Goal: Information Seeking & Learning: Learn about a topic

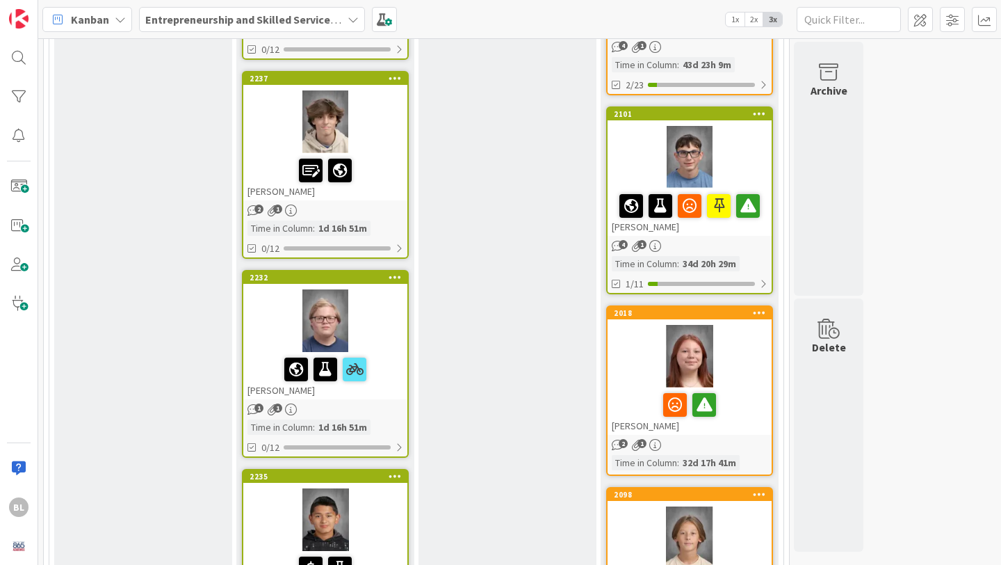
scroll to position [1114, 0]
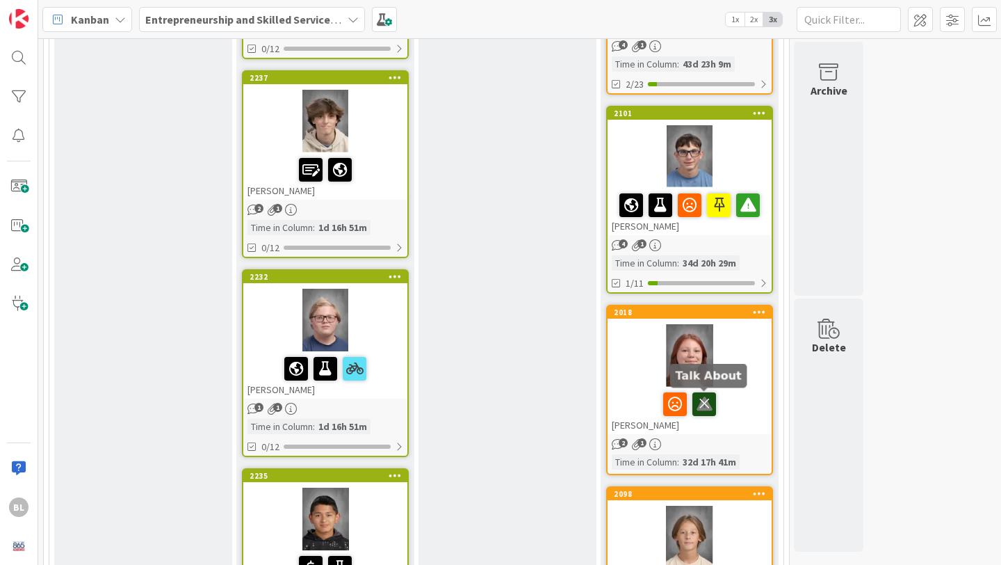
click at [705, 405] on icon at bounding box center [705, 403] width 24 height 22
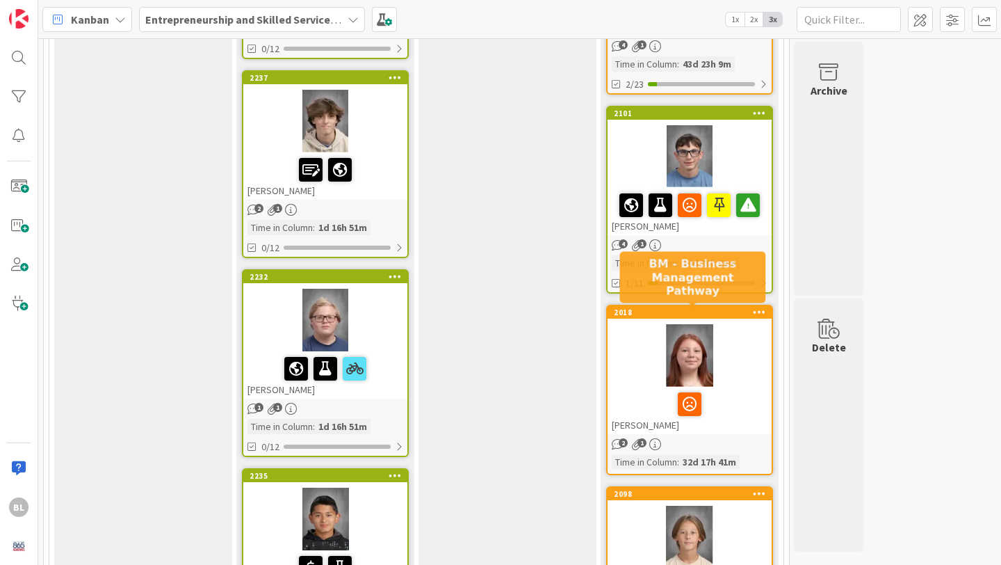
click at [714, 311] on div "2018" at bounding box center [693, 312] width 158 height 10
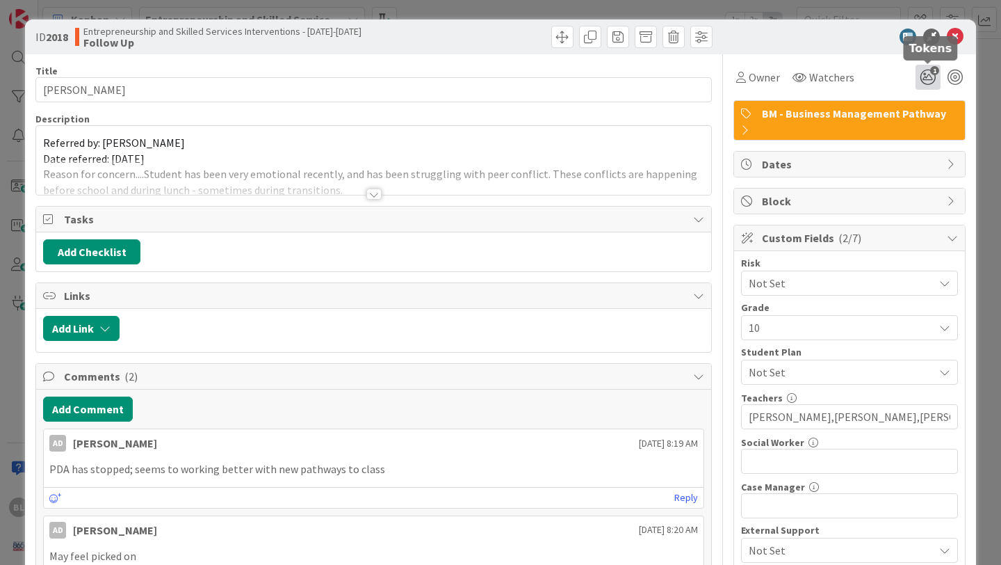
click at [927, 81] on icon "1" at bounding box center [928, 77] width 25 height 25
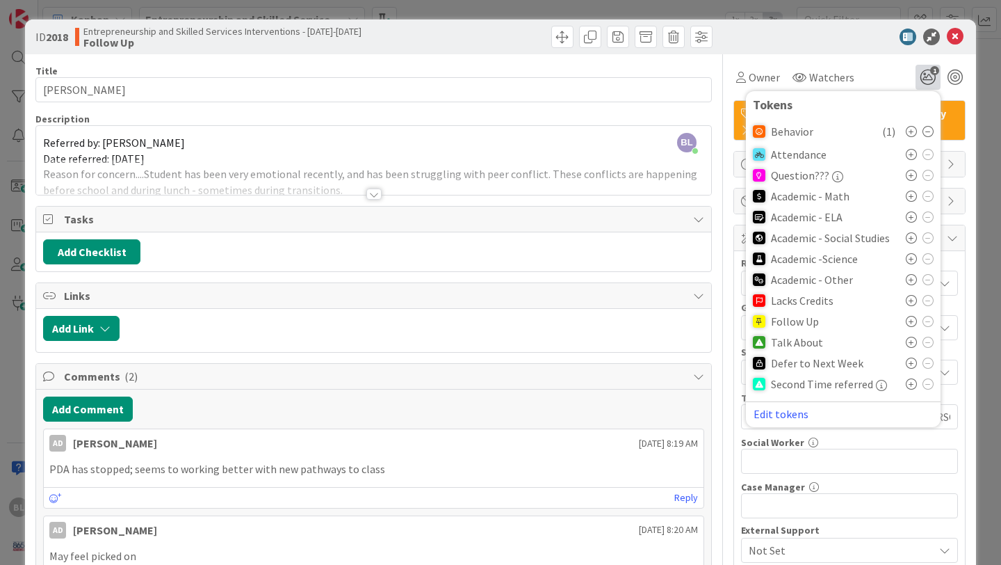
click at [912, 320] on icon at bounding box center [911, 321] width 11 height 11
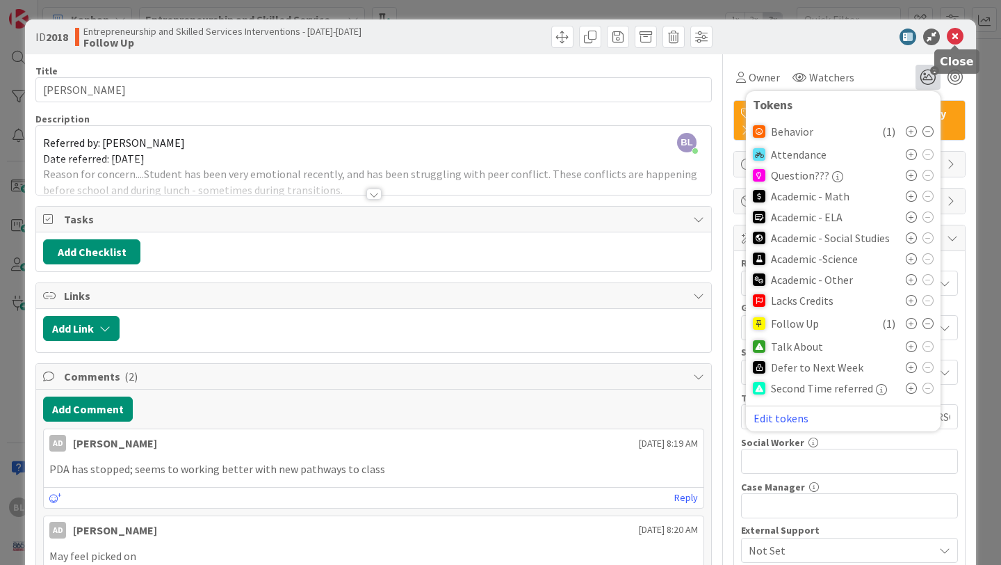
click at [953, 35] on icon at bounding box center [955, 37] width 17 height 17
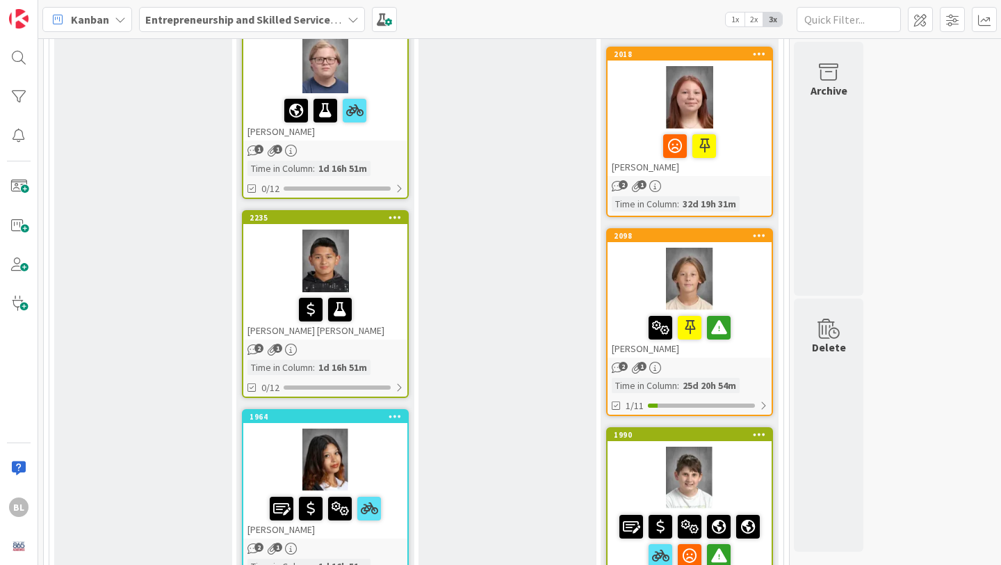
scroll to position [1384, 0]
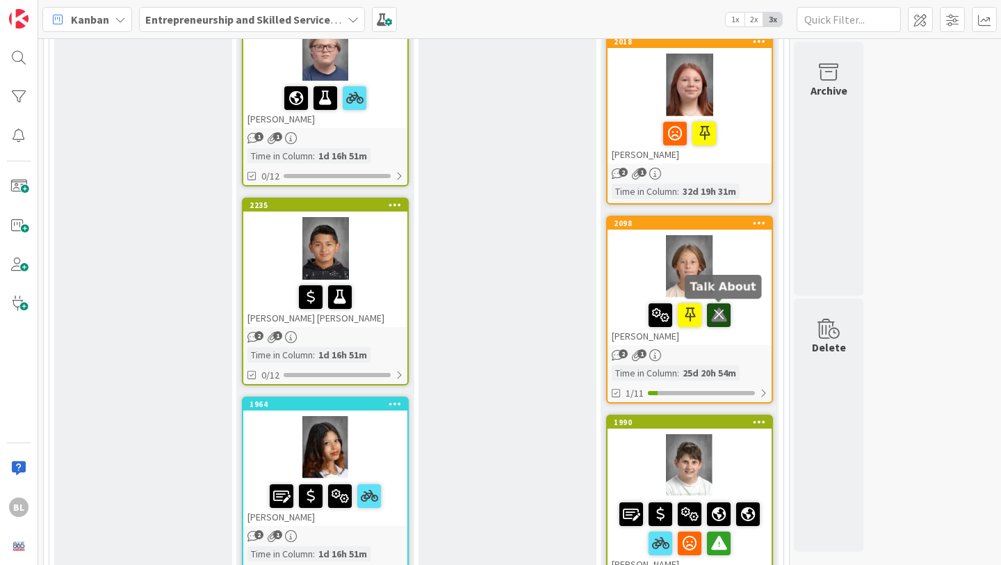
click at [719, 311] on icon at bounding box center [719, 314] width 24 height 22
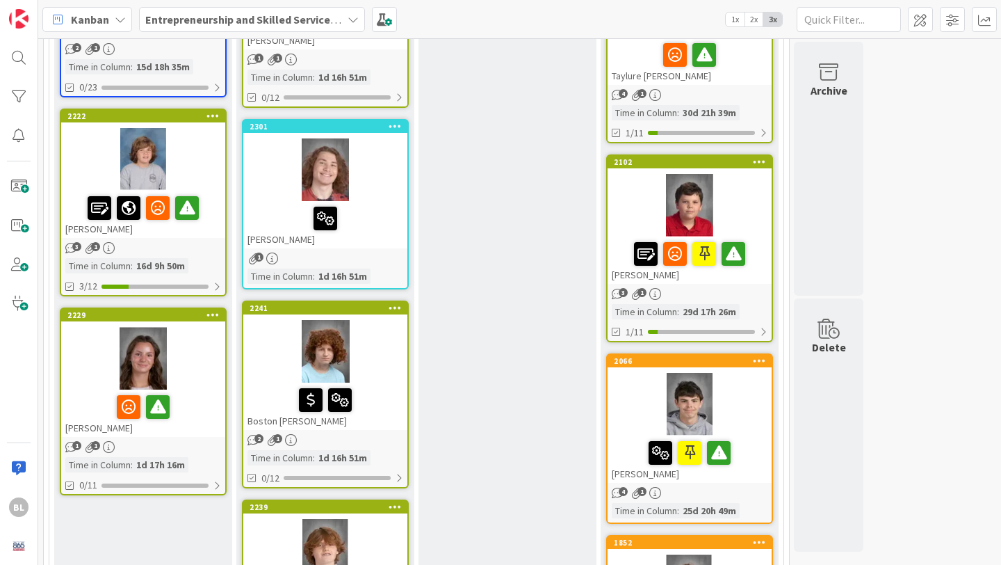
scroll to position [472, 0]
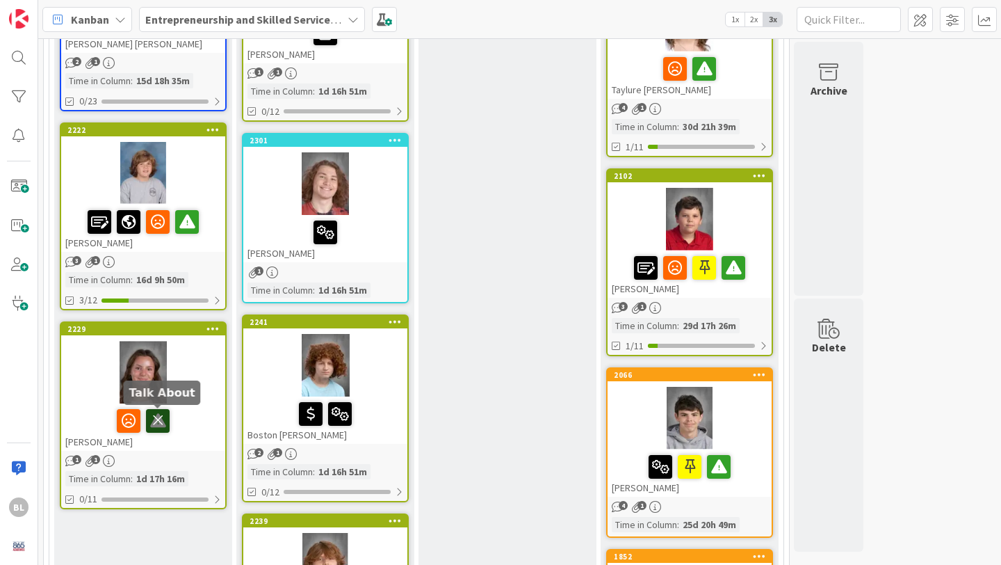
click at [156, 422] on icon at bounding box center [158, 420] width 24 height 22
click at [185, 332] on div "2229" at bounding box center [146, 329] width 158 height 10
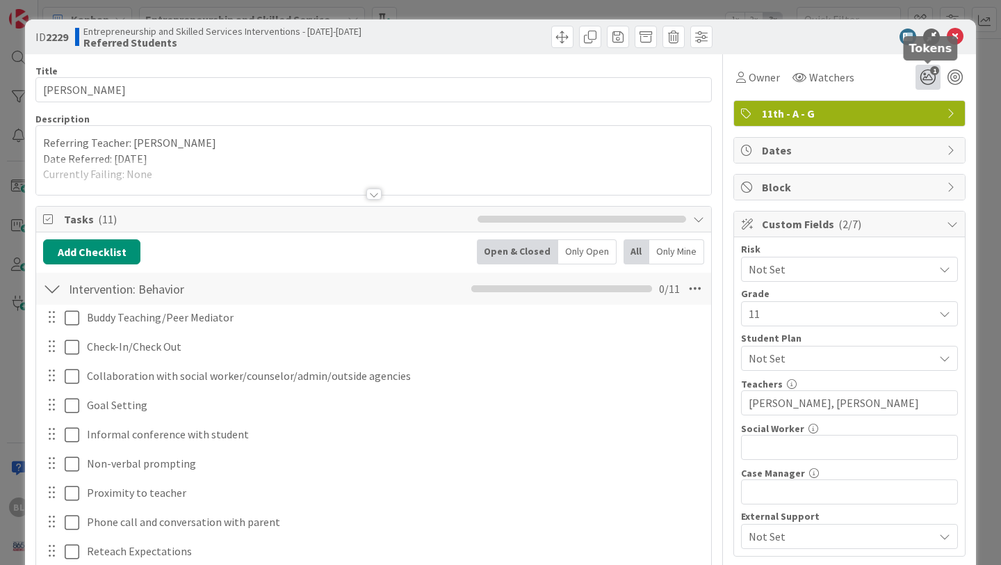
click at [925, 74] on icon "1" at bounding box center [928, 77] width 25 height 25
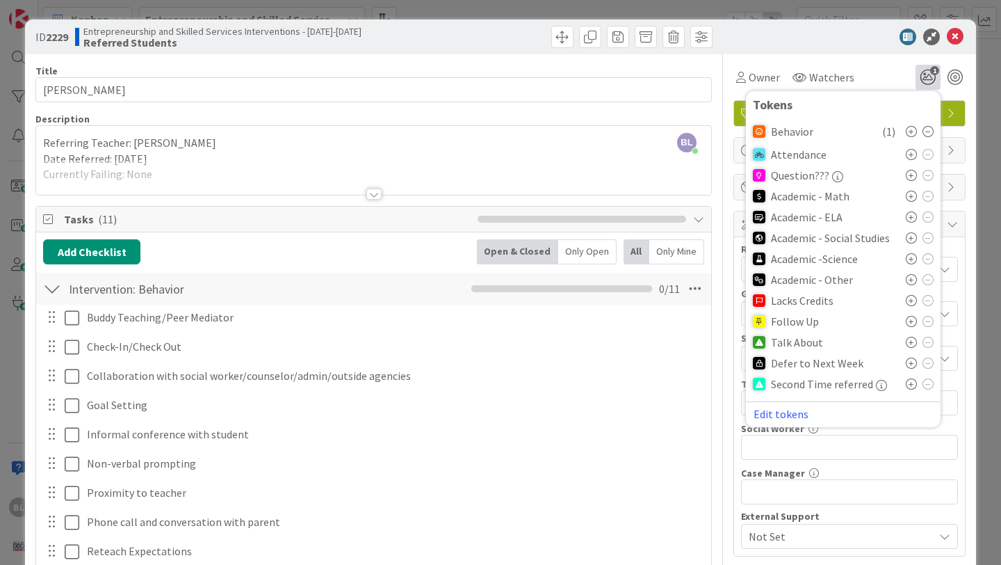
click at [910, 322] on icon at bounding box center [911, 321] width 11 height 11
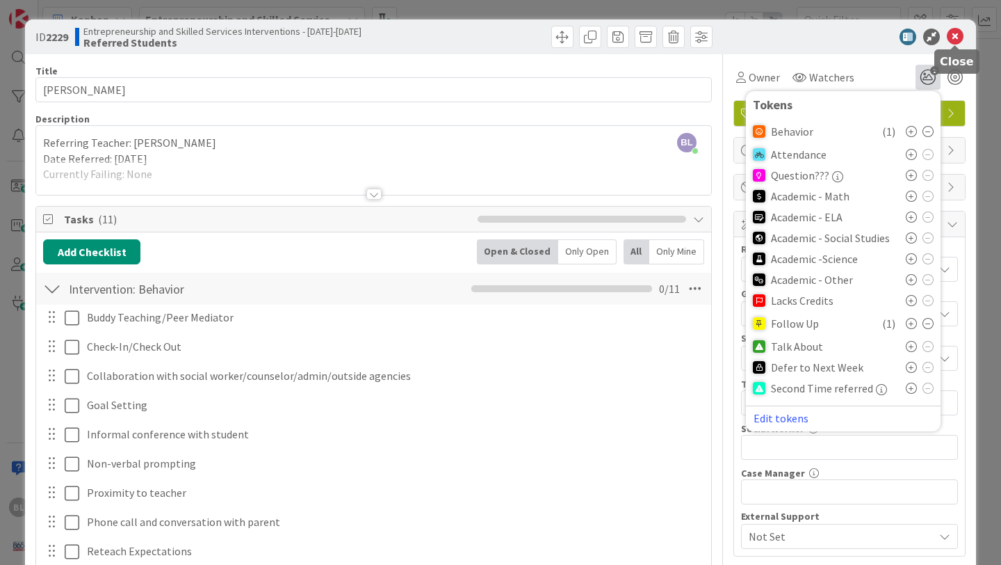
click at [950, 33] on icon at bounding box center [955, 37] width 17 height 17
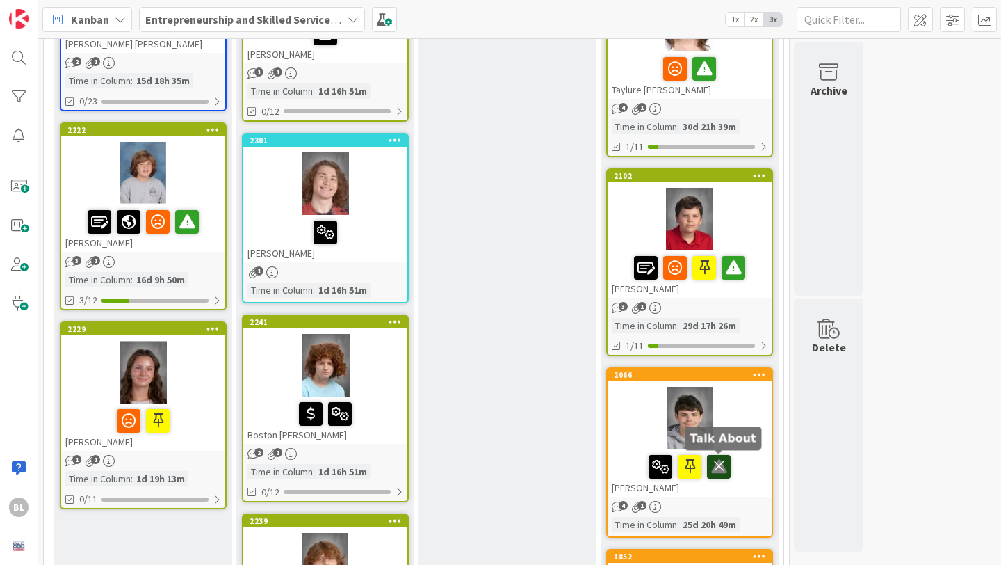
click at [719, 462] on icon at bounding box center [719, 466] width 24 height 22
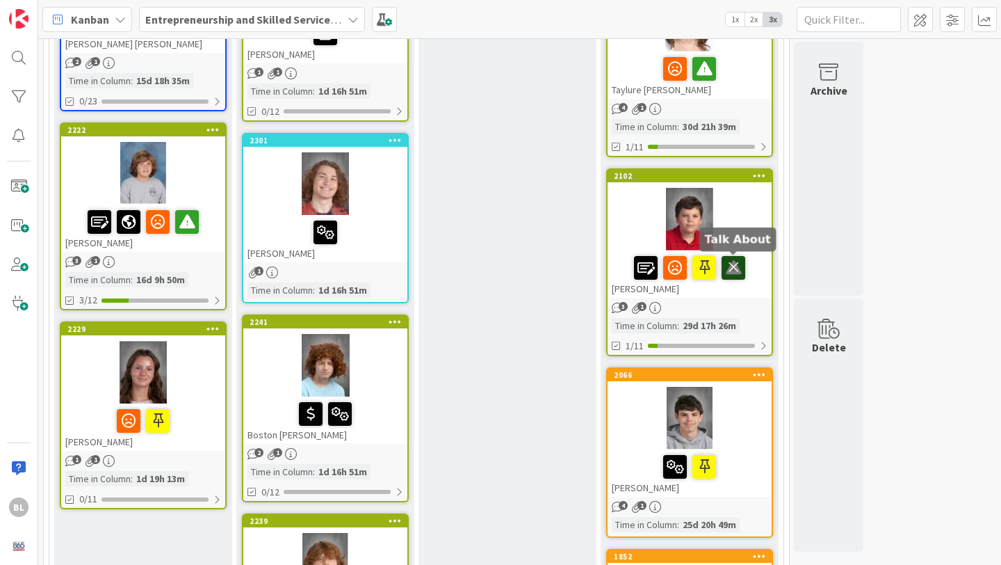
click at [728, 267] on icon at bounding box center [734, 267] width 24 height 22
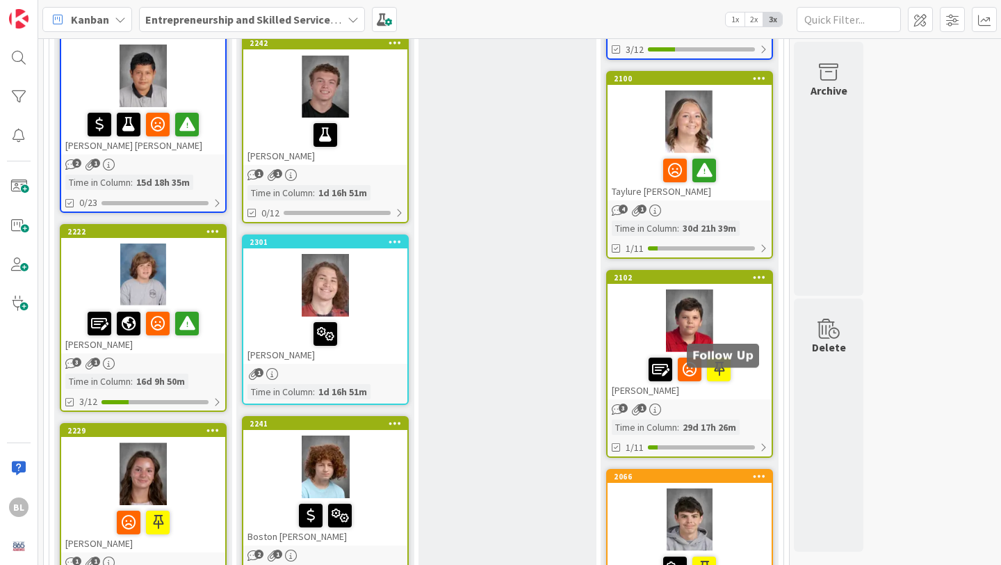
scroll to position [353, 0]
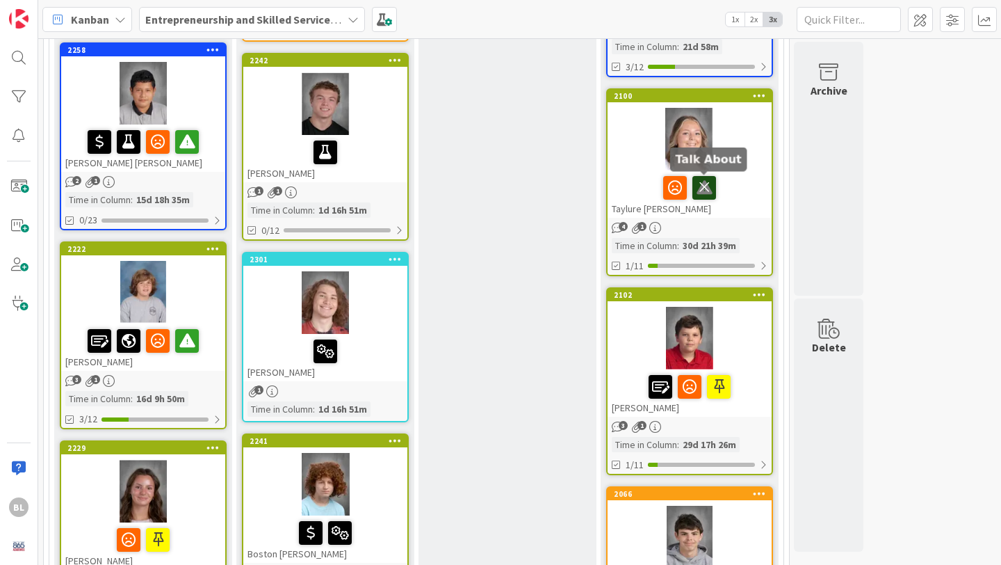
click at [702, 188] on icon at bounding box center [705, 187] width 24 height 22
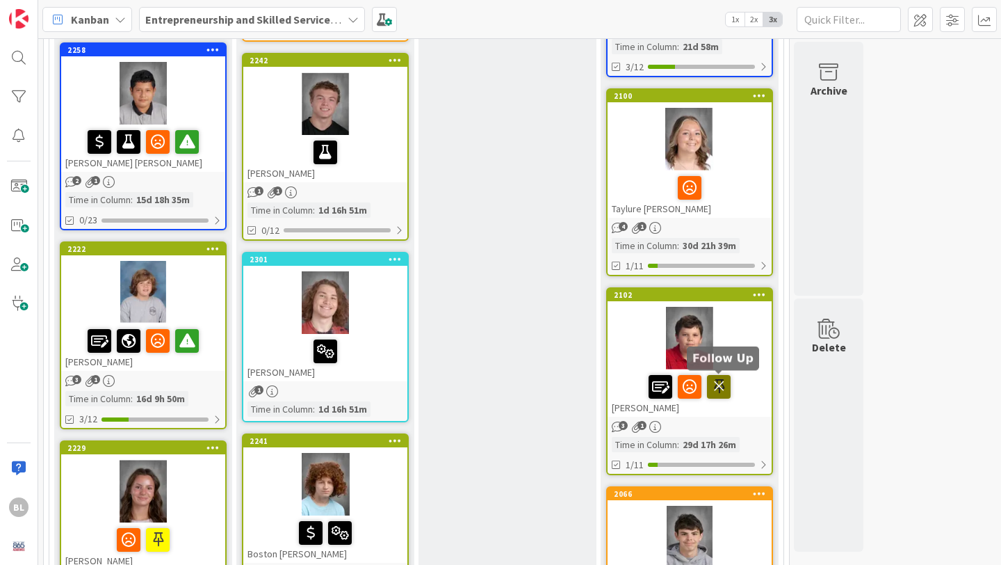
click at [720, 389] on icon at bounding box center [719, 386] width 24 height 22
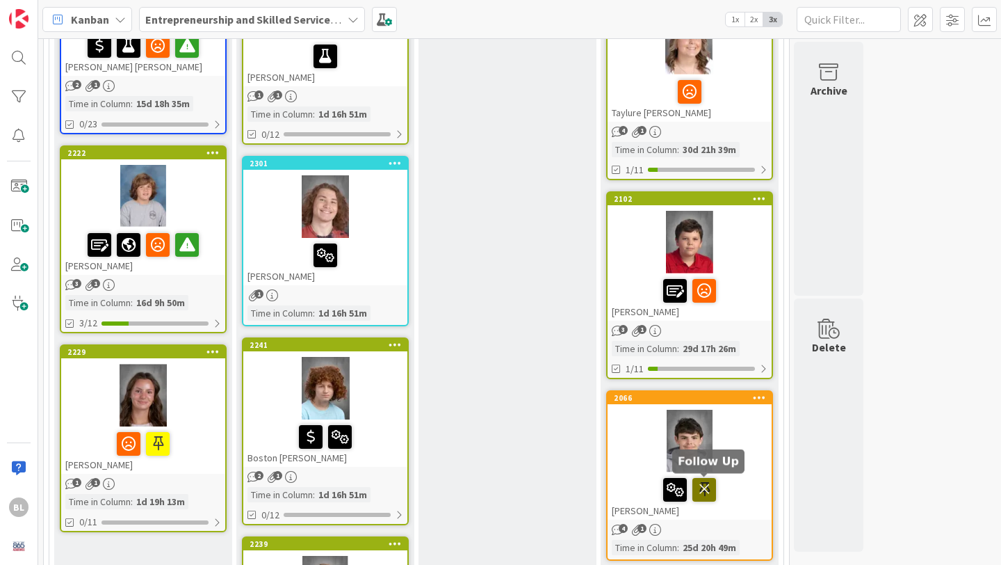
click at [704, 492] on icon at bounding box center [705, 489] width 24 height 22
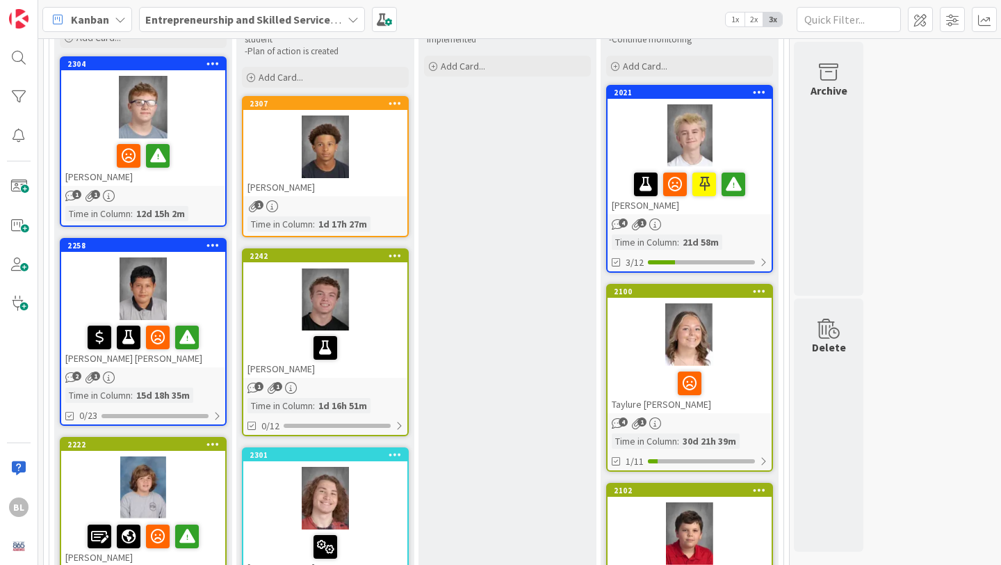
scroll to position [153, 0]
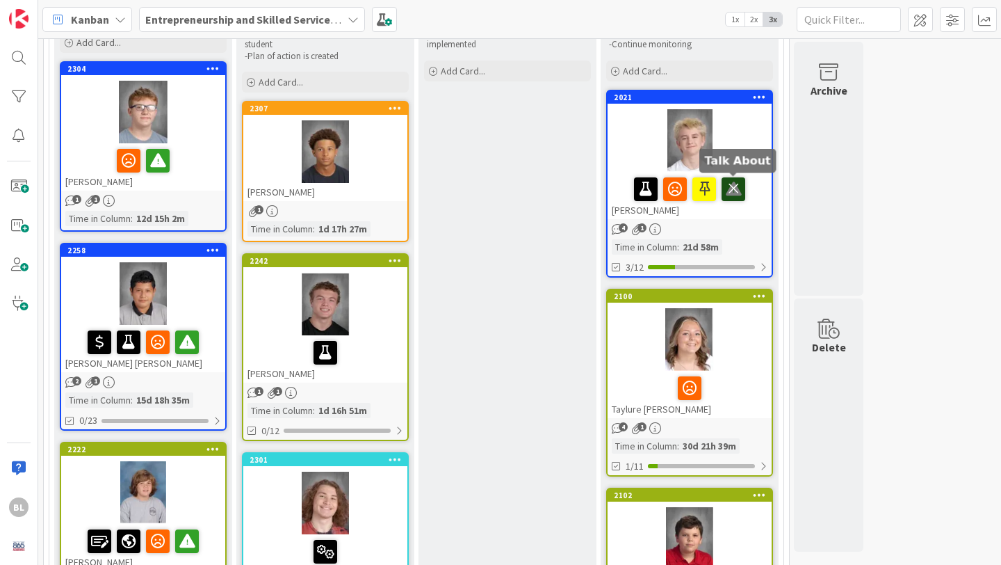
click at [736, 192] on icon at bounding box center [734, 188] width 24 height 22
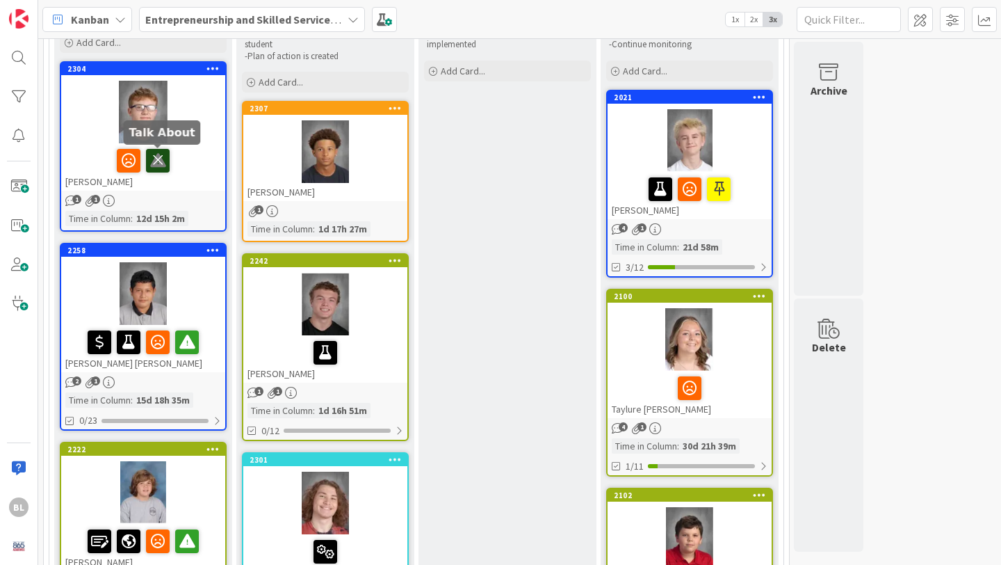
click at [162, 159] on icon at bounding box center [158, 160] width 24 height 22
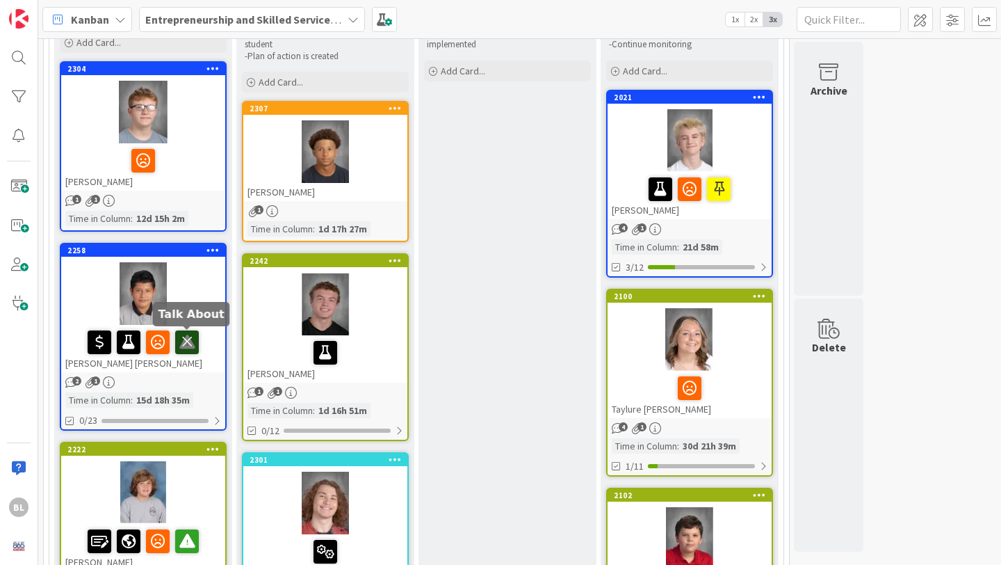
click at [188, 339] on icon at bounding box center [187, 341] width 24 height 22
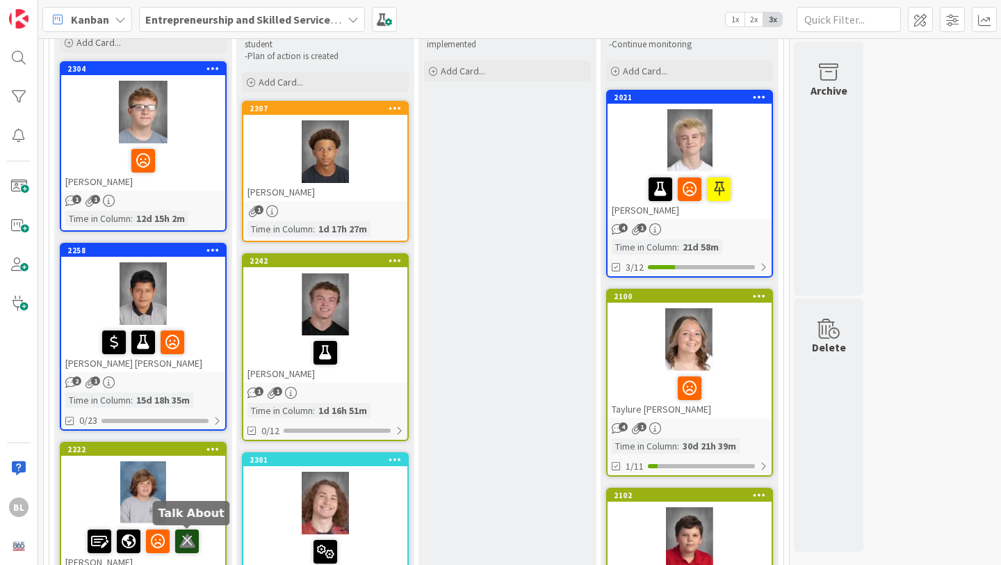
click at [193, 539] on icon at bounding box center [187, 540] width 24 height 22
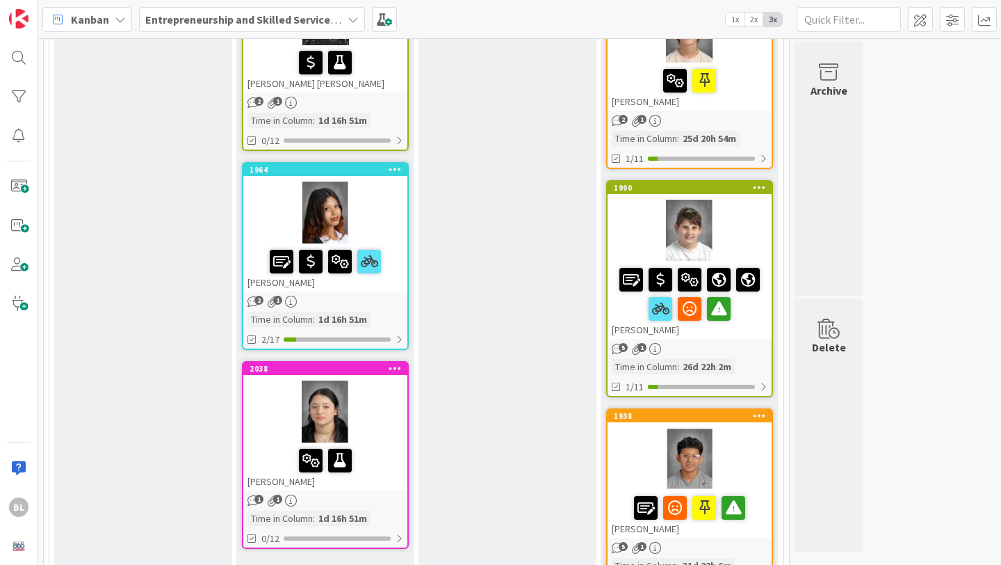
scroll to position [1620, 0]
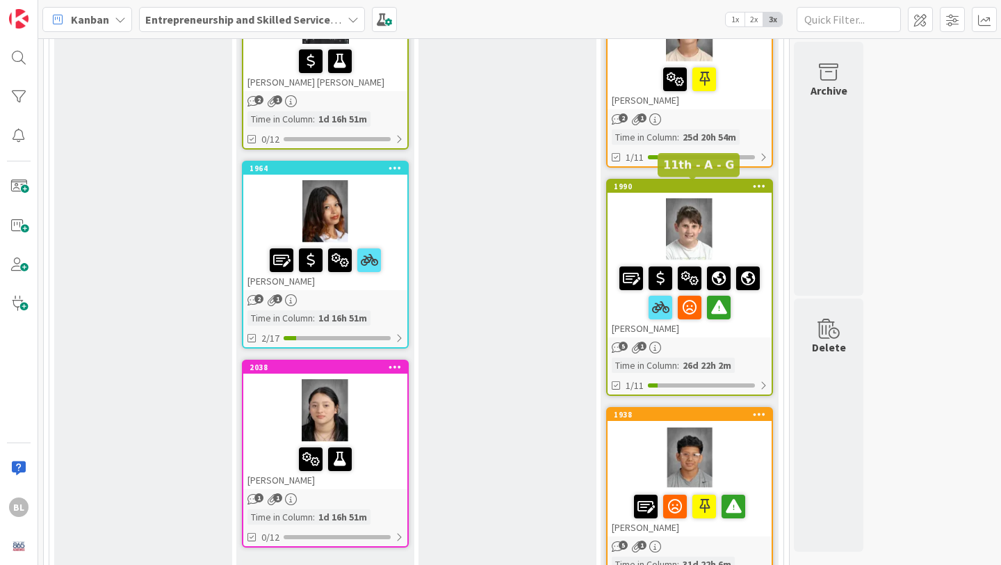
click at [728, 188] on div "1990" at bounding box center [693, 186] width 158 height 10
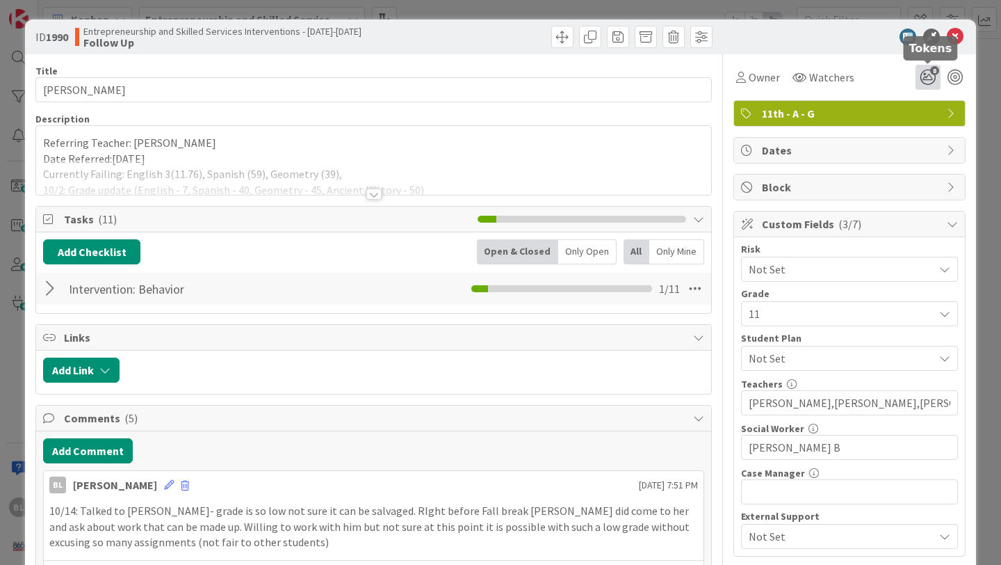
click at [931, 79] on icon "8" at bounding box center [928, 77] width 25 height 25
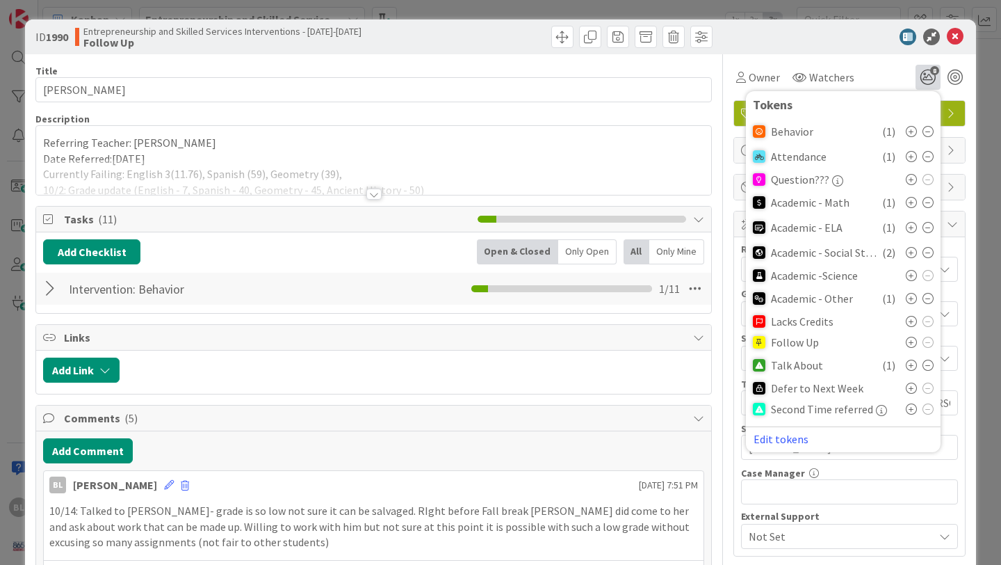
click at [911, 339] on icon at bounding box center [911, 342] width 11 height 11
click at [956, 40] on icon at bounding box center [955, 37] width 17 height 17
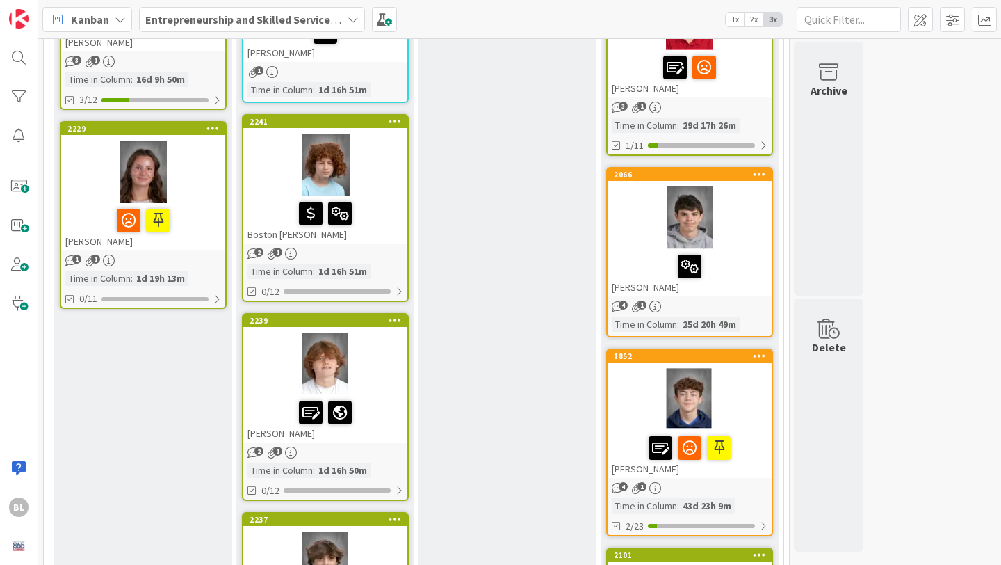
scroll to position [672, 0]
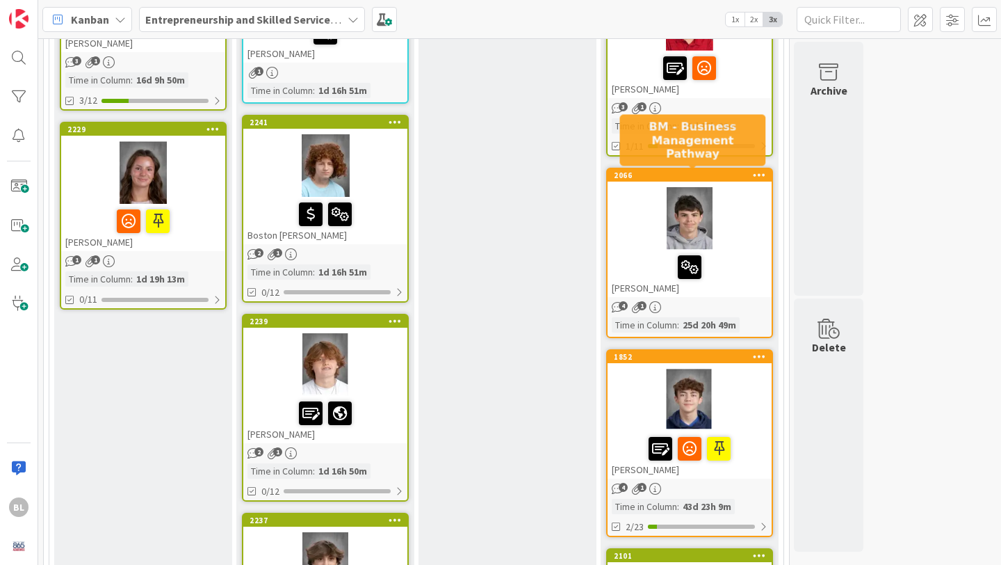
click at [723, 177] on div "2066" at bounding box center [693, 175] width 158 height 10
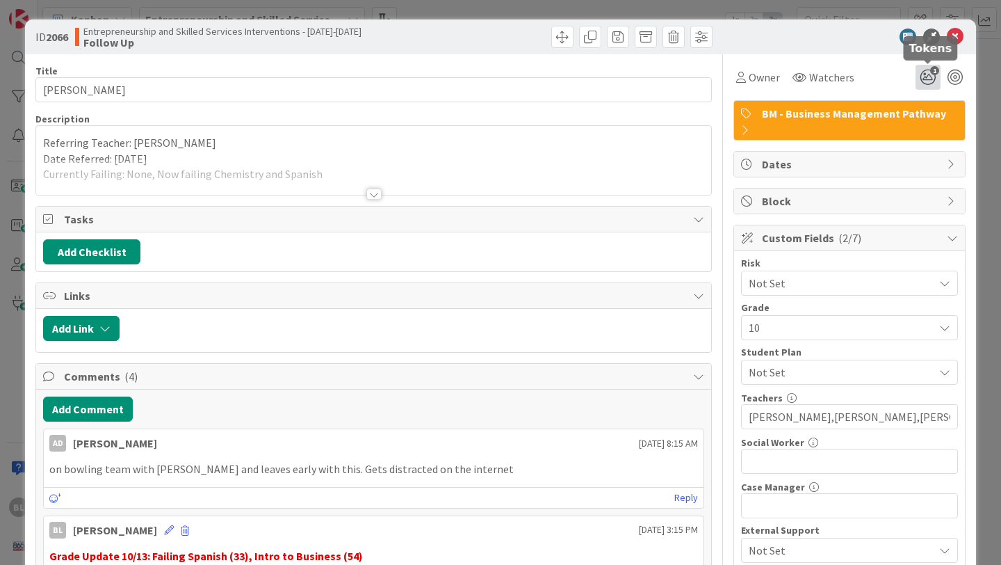
click at [927, 74] on icon "1" at bounding box center [928, 77] width 25 height 25
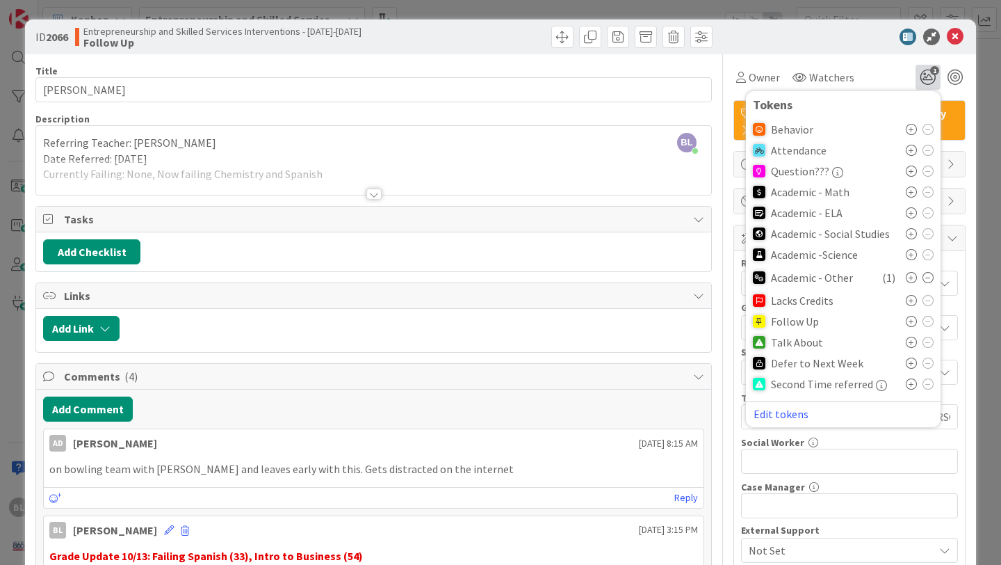
click at [911, 322] on icon at bounding box center [911, 321] width 11 height 11
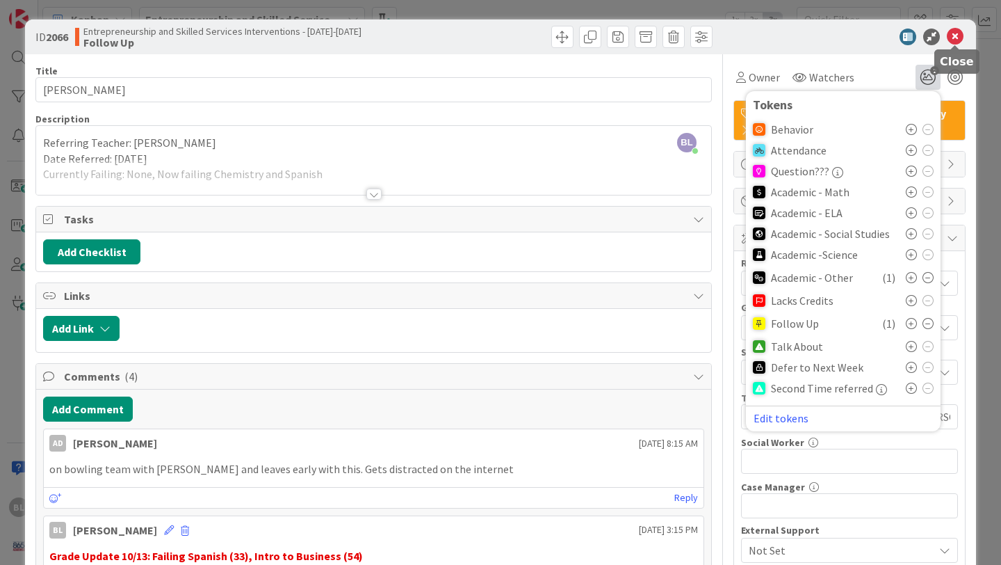
click at [958, 39] on icon at bounding box center [955, 37] width 17 height 17
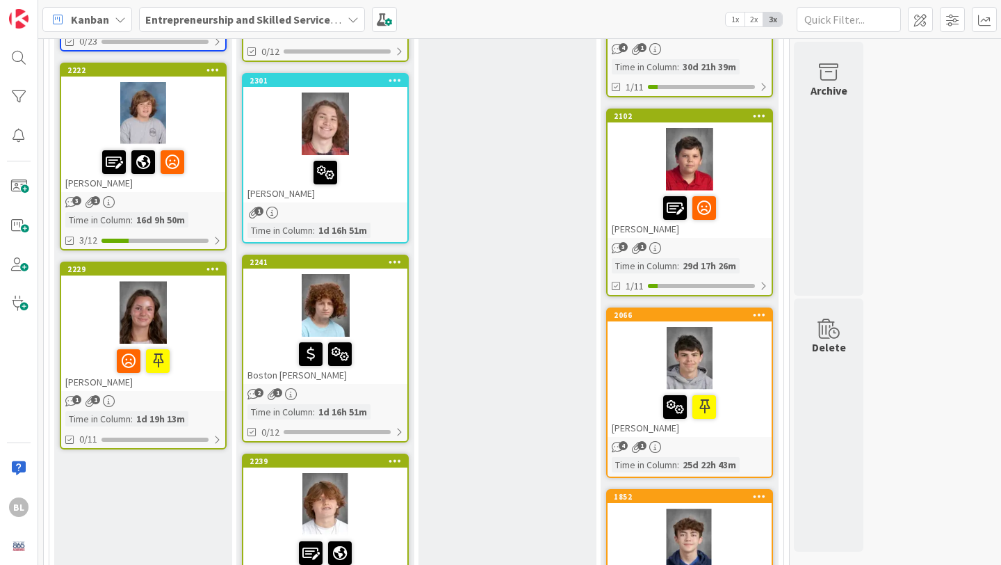
scroll to position [507, 0]
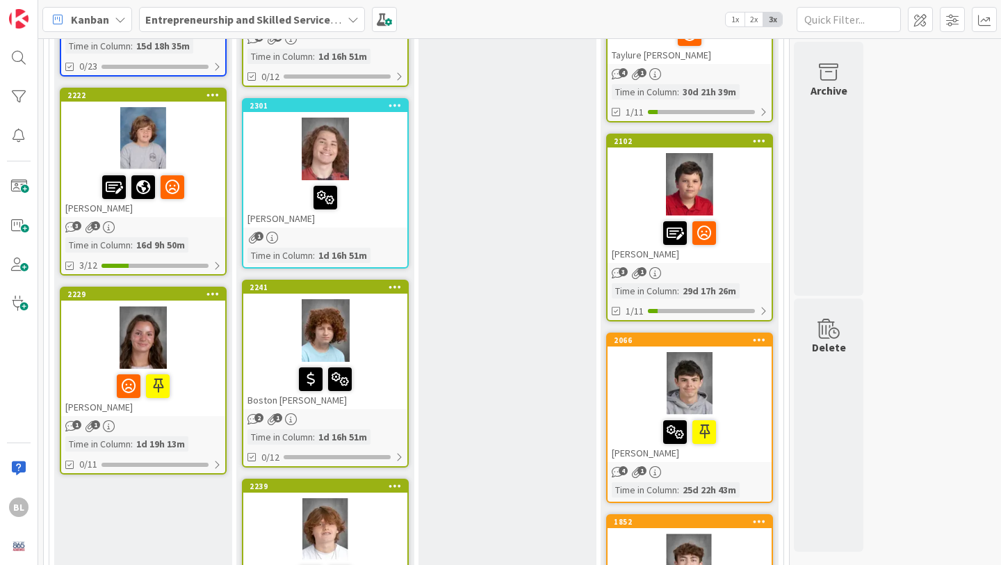
click at [731, 145] on div "2102" at bounding box center [693, 141] width 158 height 10
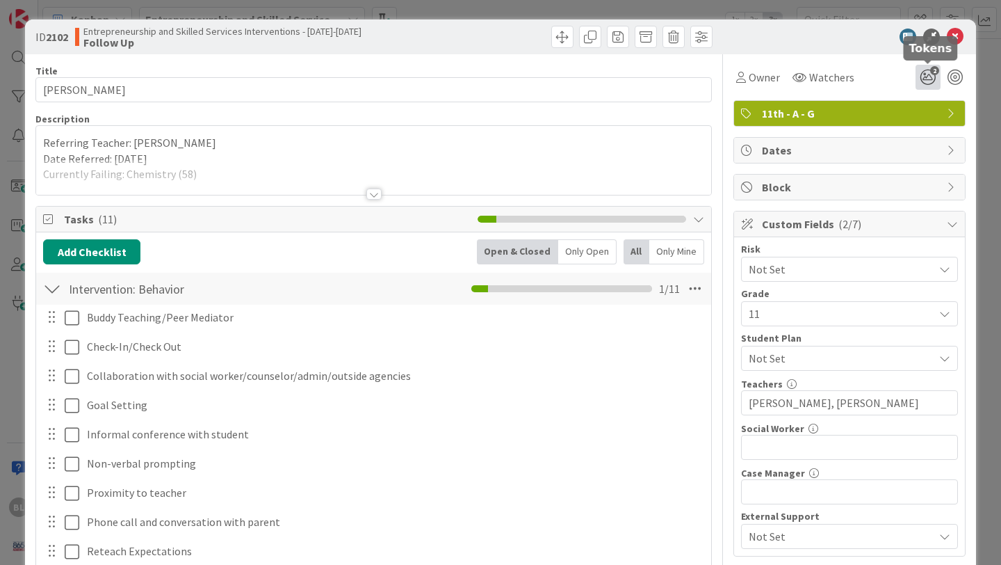
click at [923, 75] on icon "2" at bounding box center [928, 77] width 25 height 25
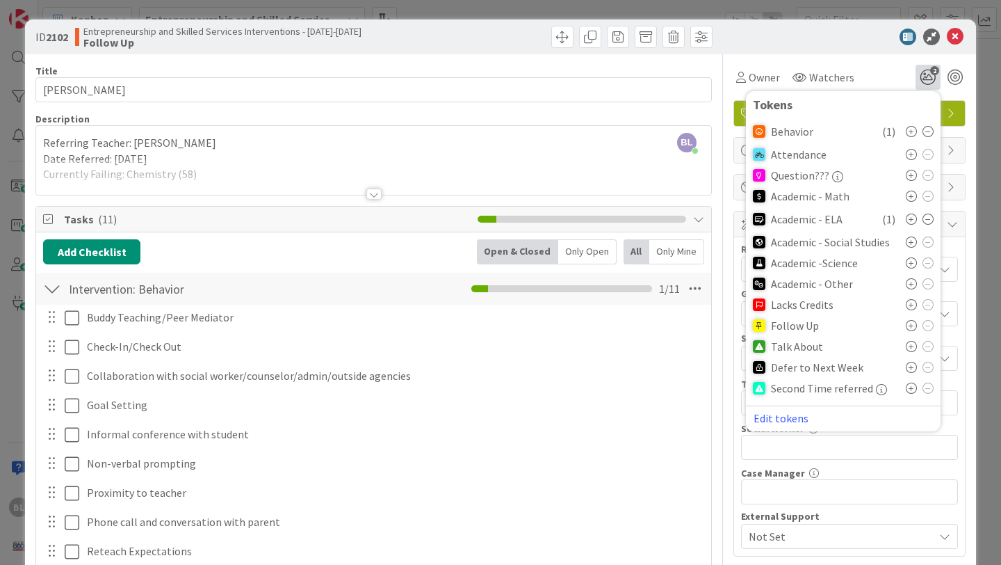
click at [909, 326] on icon at bounding box center [911, 325] width 11 height 11
click at [957, 39] on icon at bounding box center [955, 37] width 17 height 17
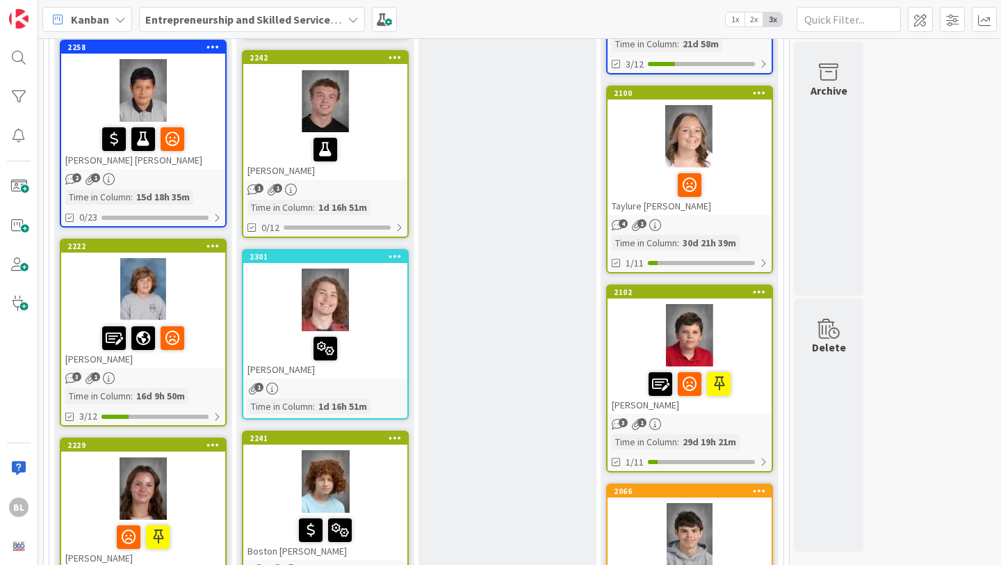
scroll to position [332, 0]
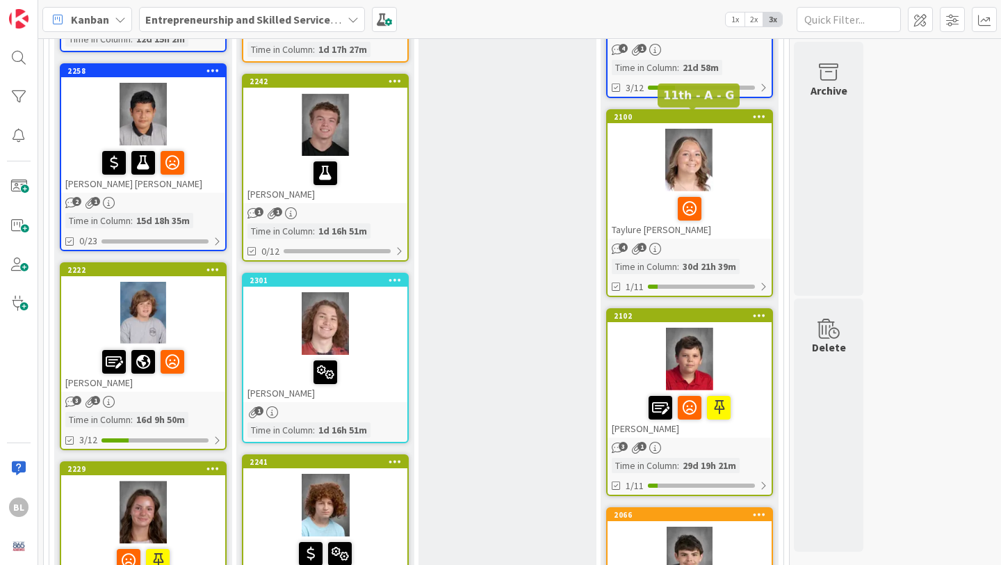
click at [724, 120] on div "2100" at bounding box center [693, 117] width 158 height 10
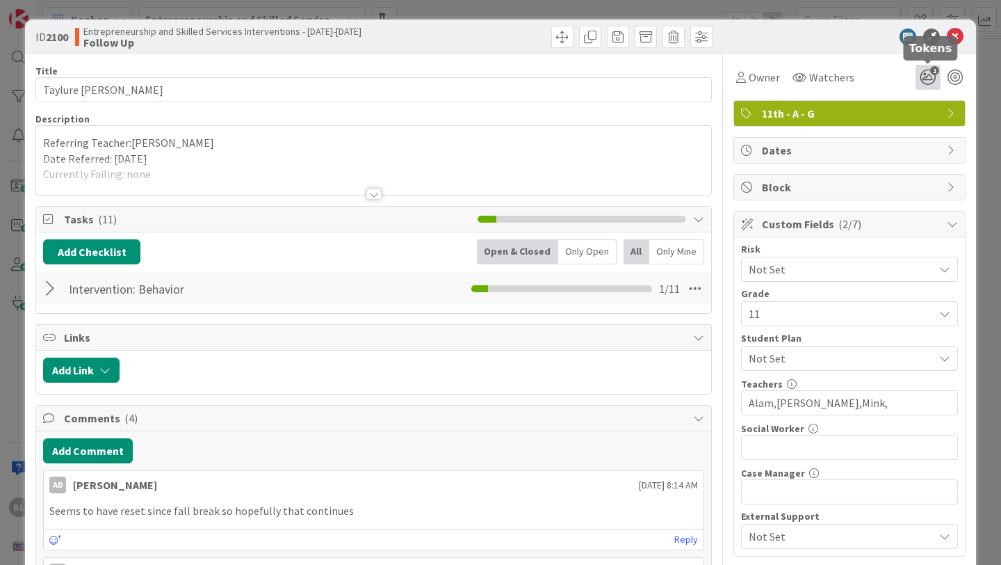
click at [930, 74] on icon "1" at bounding box center [928, 77] width 25 height 25
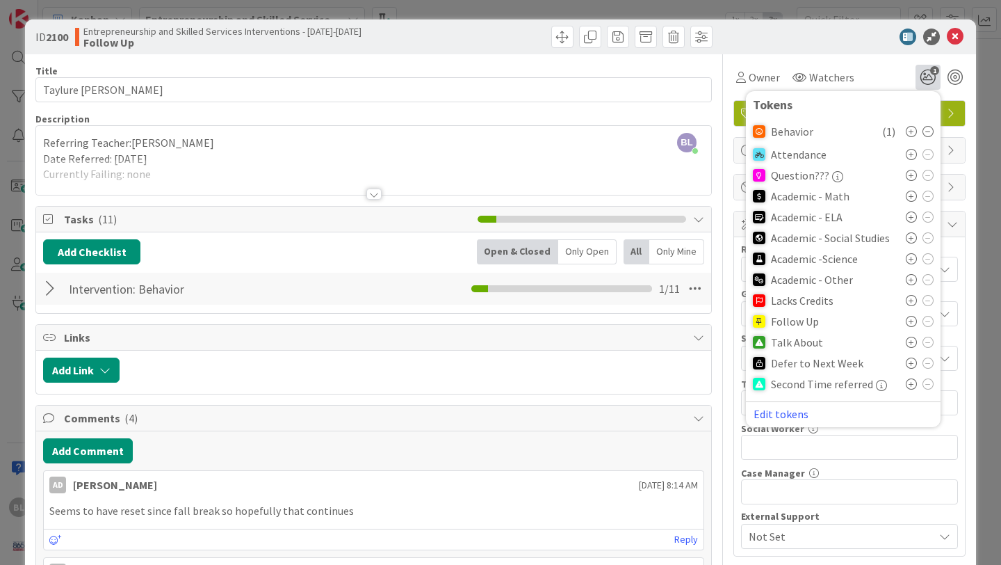
click at [910, 321] on icon at bounding box center [911, 321] width 11 height 11
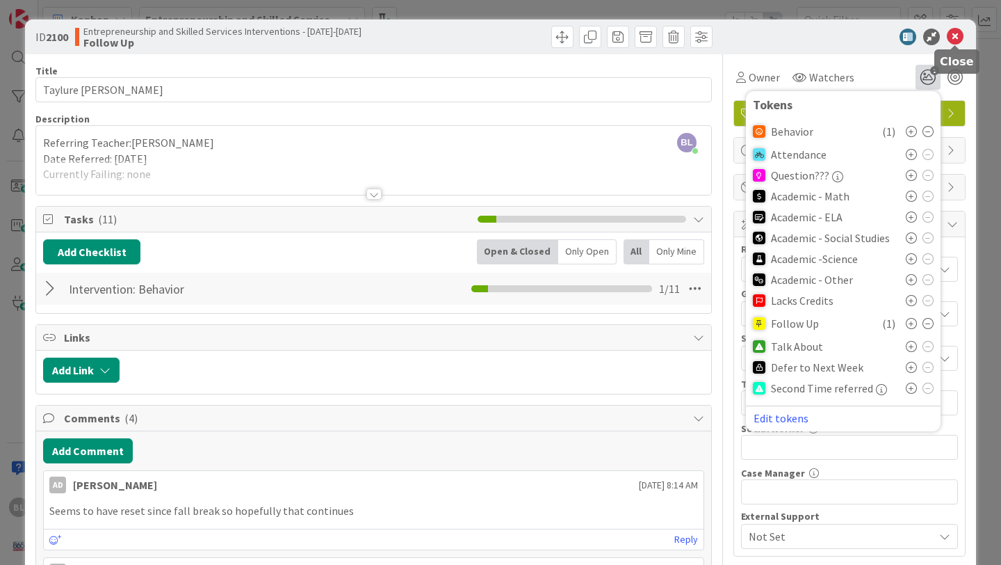
click at [956, 37] on icon at bounding box center [955, 37] width 17 height 17
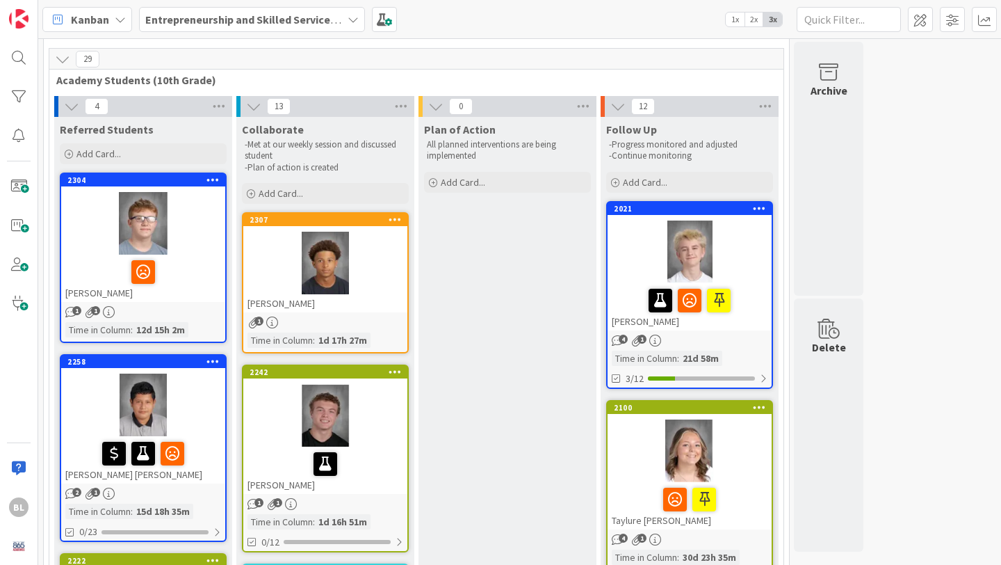
scroll to position [238, 0]
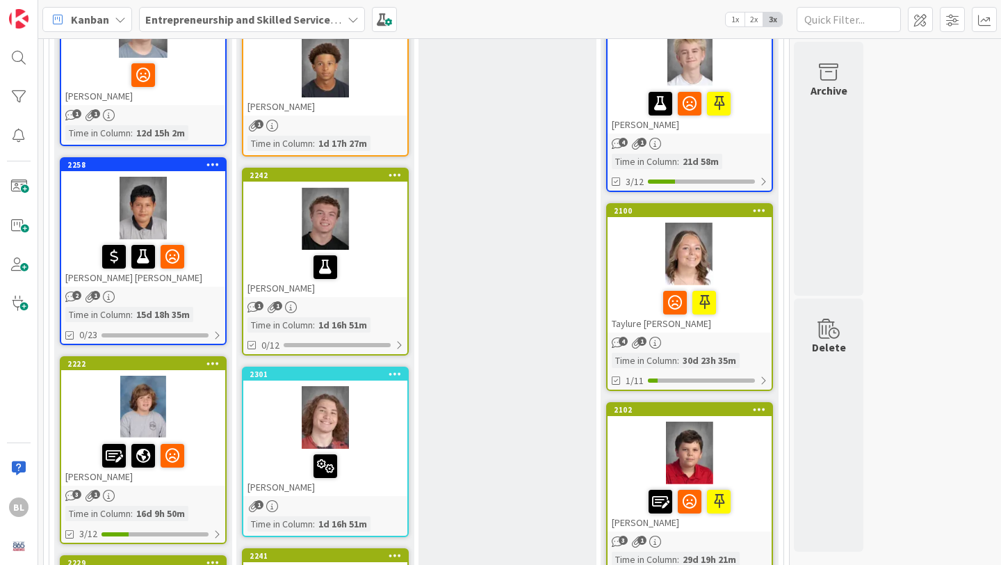
click at [172, 170] on div "2258" at bounding box center [143, 165] width 164 height 13
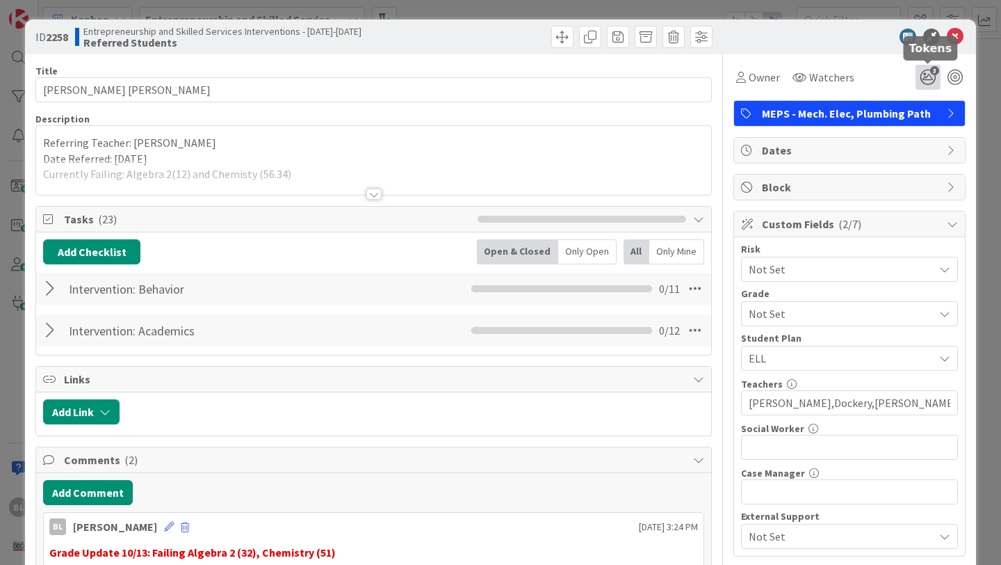
click at [928, 77] on icon "3" at bounding box center [928, 77] width 25 height 25
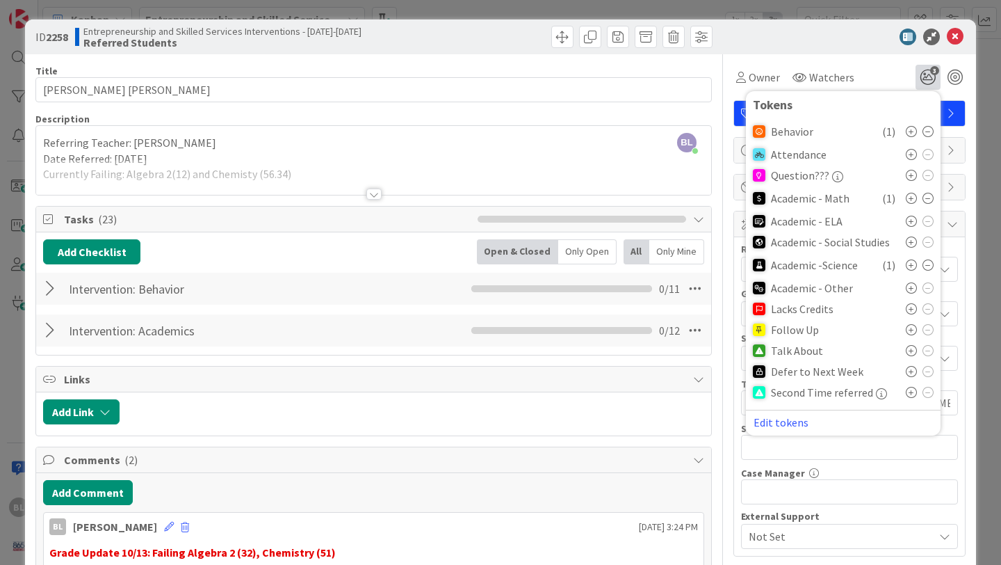
click at [909, 332] on icon at bounding box center [911, 329] width 11 height 11
click at [954, 37] on icon at bounding box center [955, 37] width 17 height 17
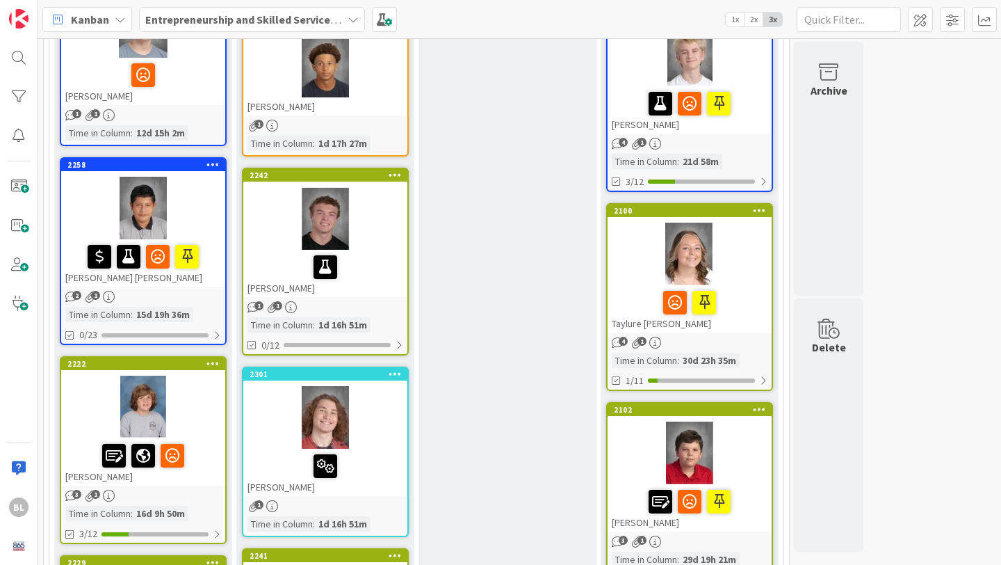
scroll to position [132, 0]
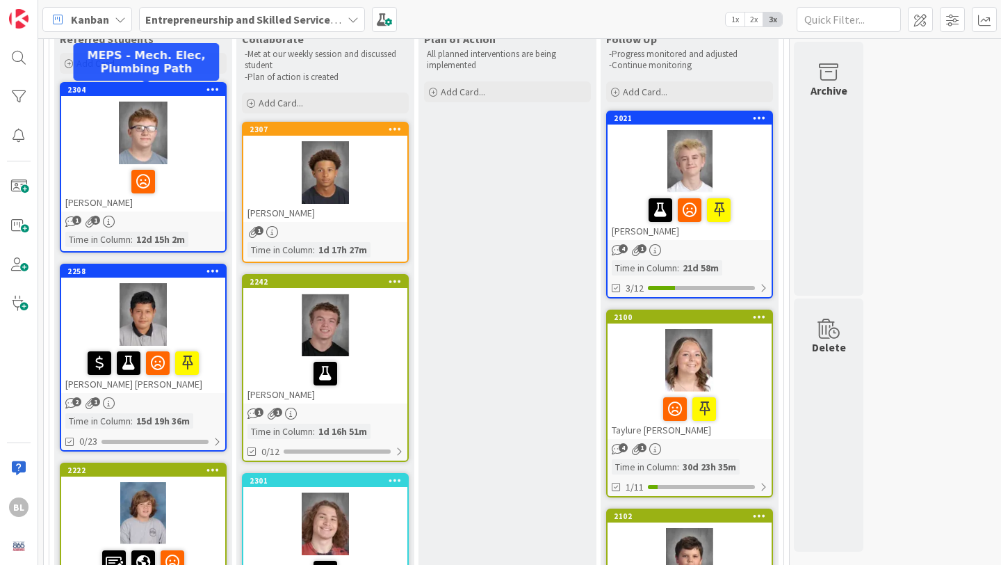
click at [190, 90] on div "2304" at bounding box center [146, 90] width 158 height 10
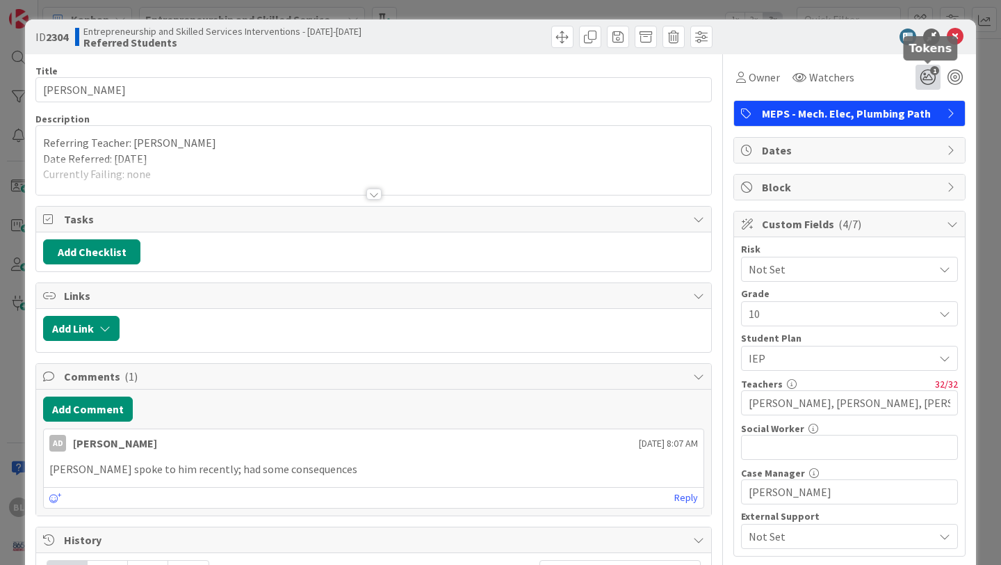
click at [934, 73] on span "1" at bounding box center [934, 70] width 9 height 9
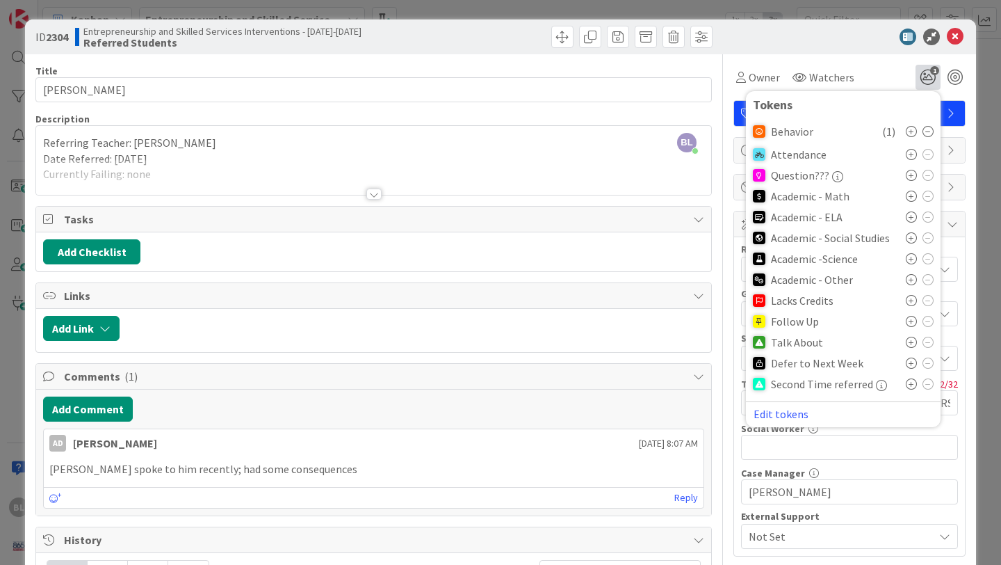
click at [911, 321] on icon at bounding box center [911, 321] width 11 height 11
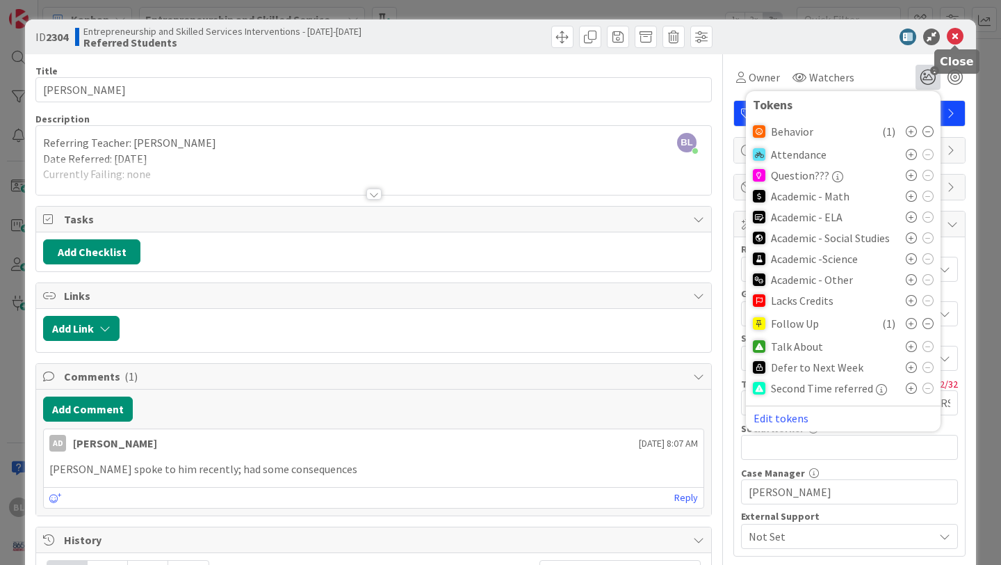
click at [957, 35] on icon at bounding box center [955, 37] width 17 height 17
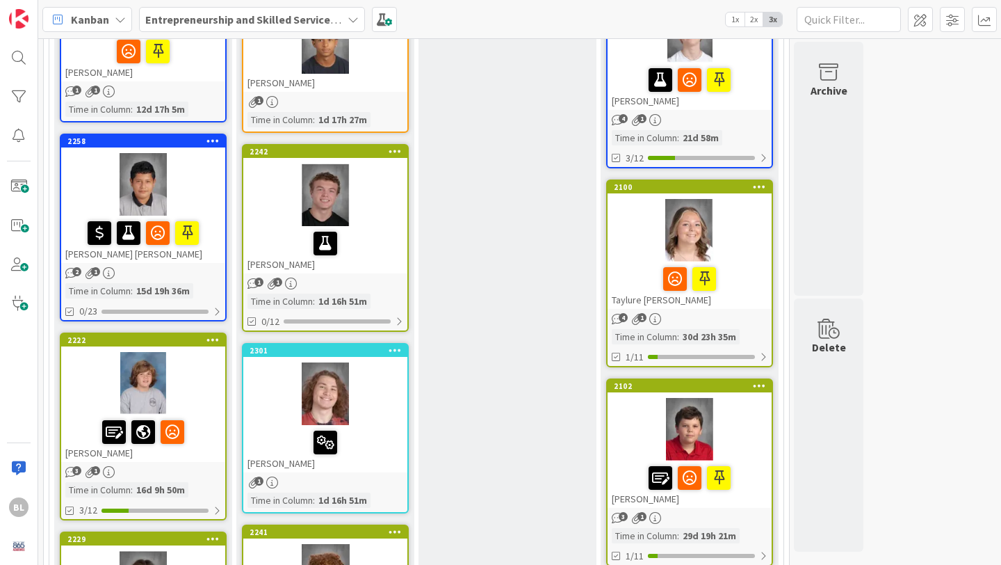
scroll to position [285, 0]
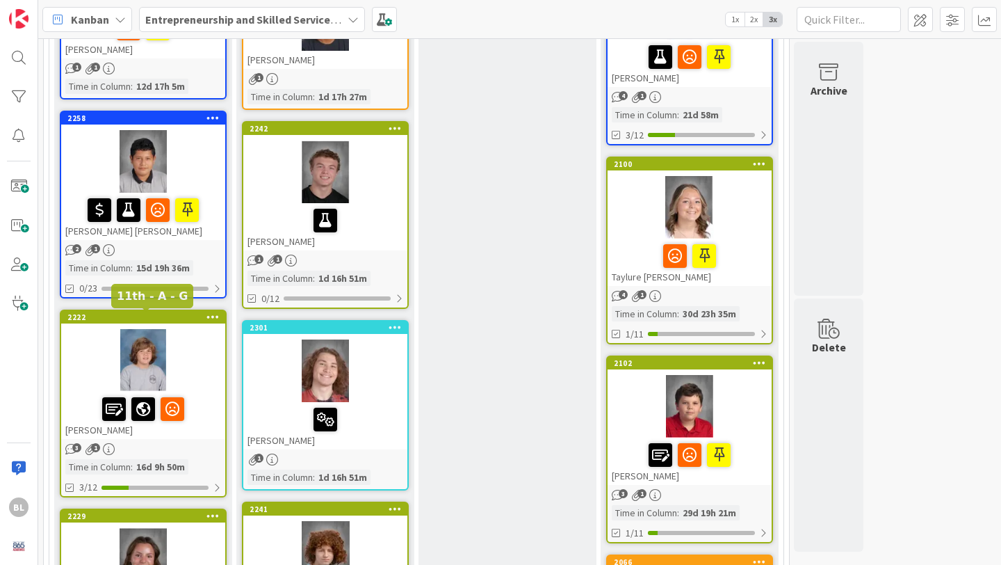
click at [189, 316] on div "2222" at bounding box center [146, 317] width 158 height 10
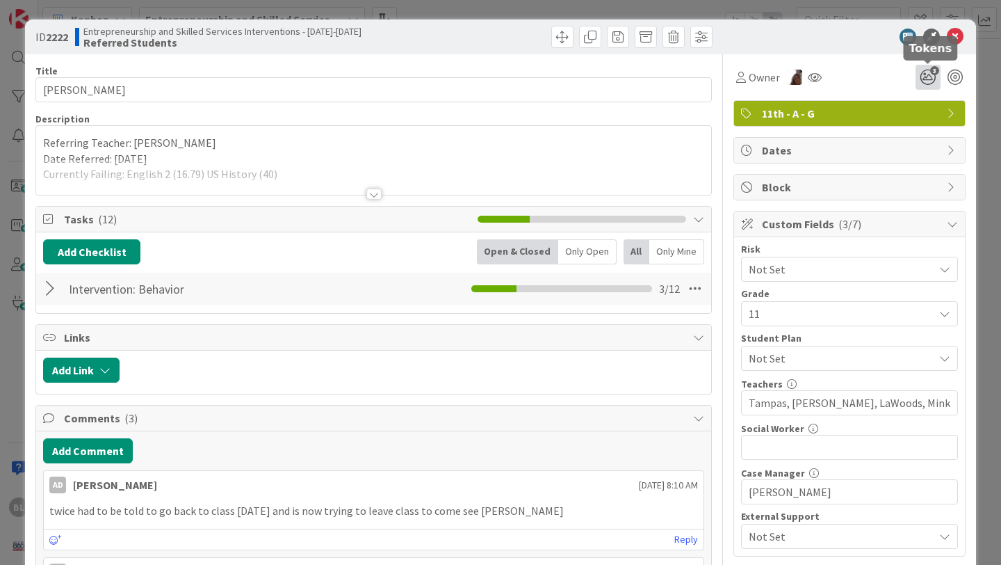
click at [932, 75] on icon "3" at bounding box center [928, 77] width 25 height 25
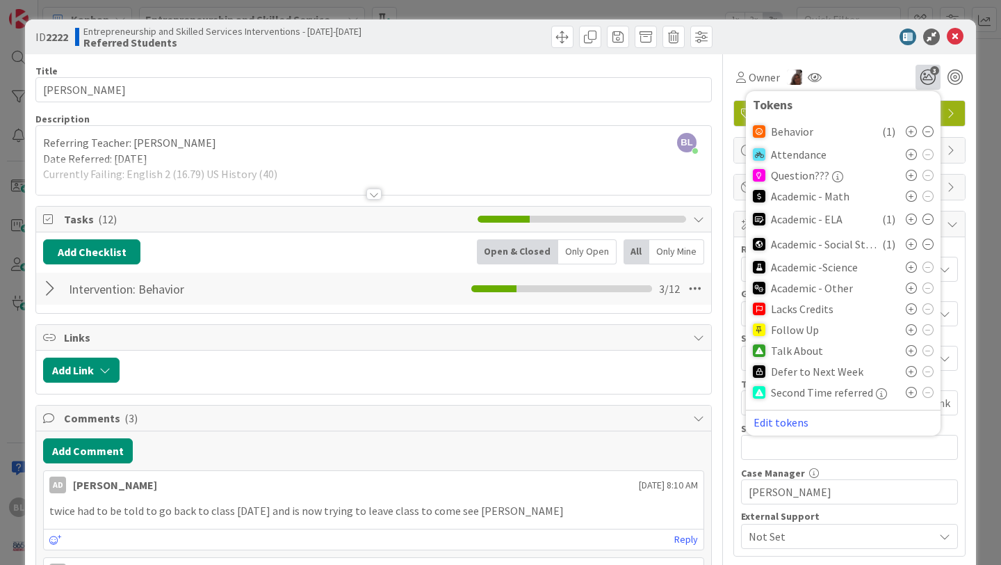
click at [911, 328] on icon at bounding box center [911, 329] width 11 height 11
click at [955, 38] on icon at bounding box center [955, 37] width 17 height 17
